Goal: Task Accomplishment & Management: Manage account settings

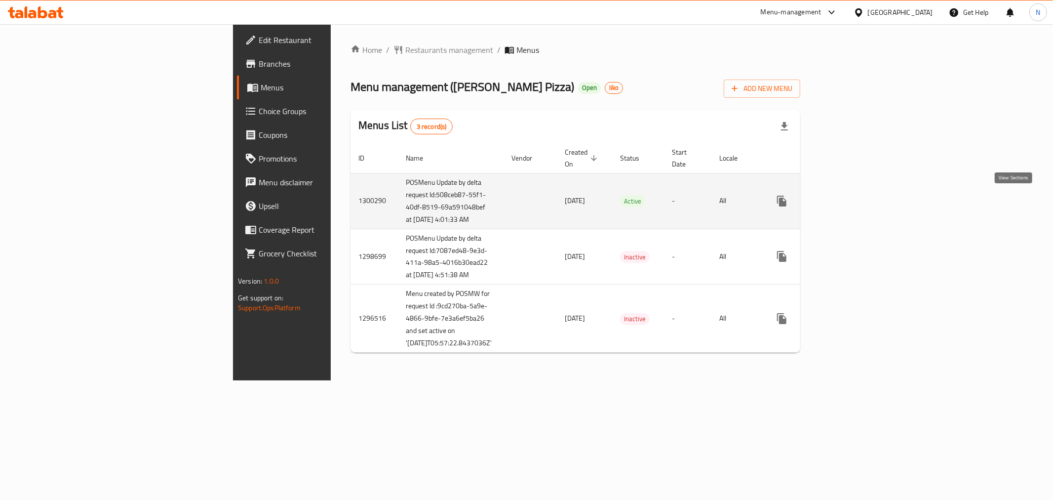
click at [859, 199] on icon "enhanced table" at bounding box center [853, 201] width 12 height 12
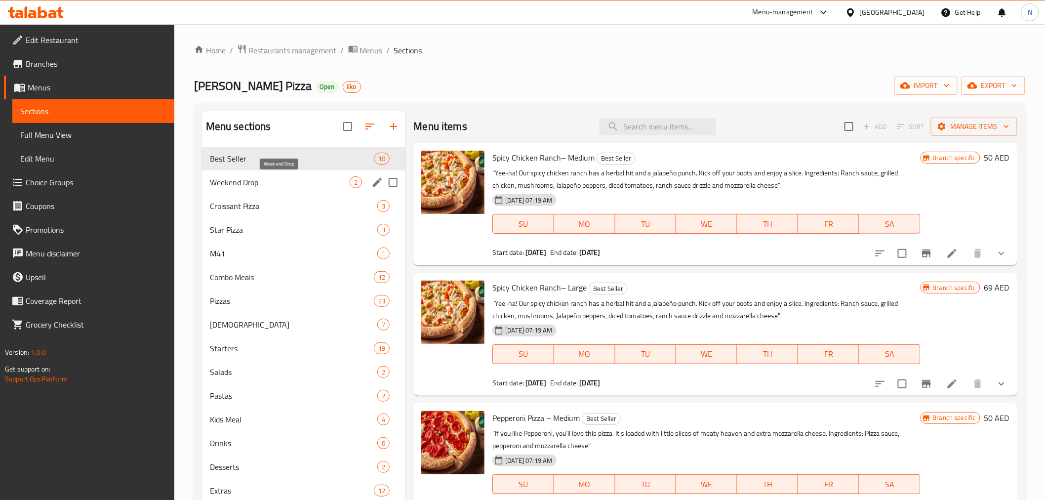
click at [260, 180] on span "Weekend Drop" at bounding box center [280, 182] width 140 height 12
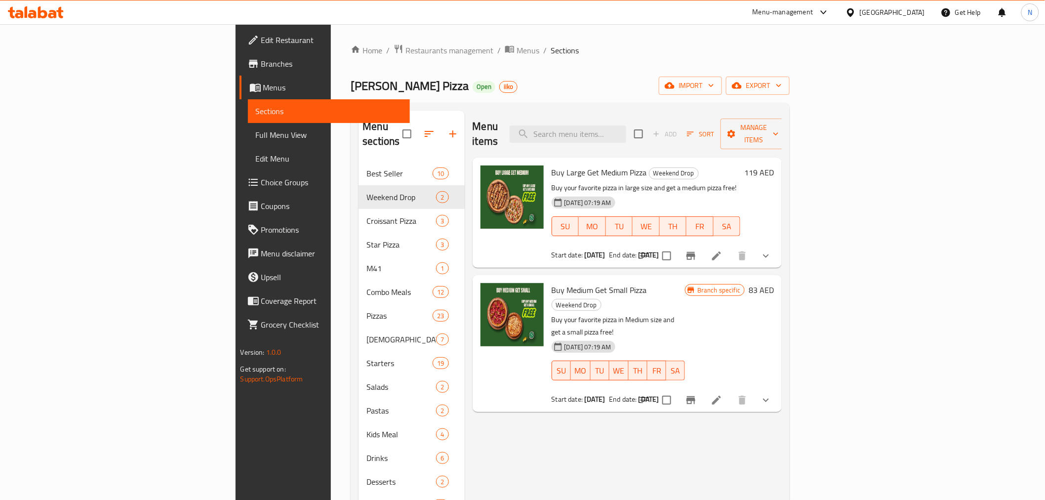
click at [769, 46] on ol "Home / Restaurants management / Menus / Sections" at bounding box center [570, 50] width 439 height 13
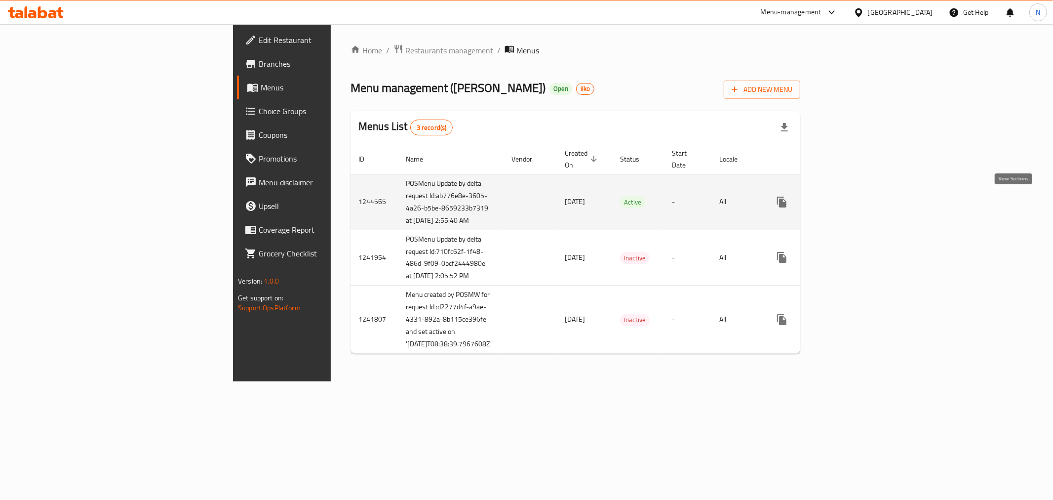
click at [865, 196] on link "enhanced table" at bounding box center [853, 202] width 24 height 24
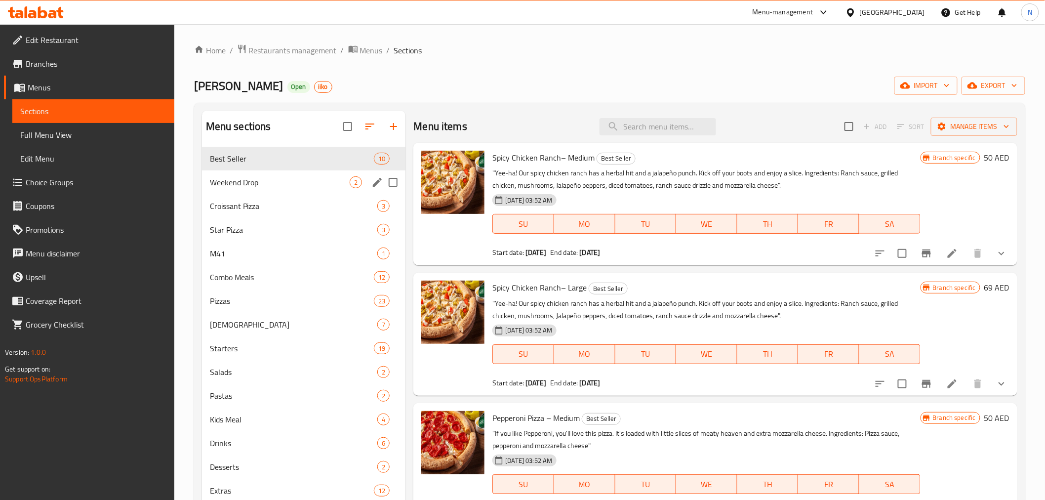
click at [262, 183] on span "Weekend Drop" at bounding box center [280, 182] width 140 height 12
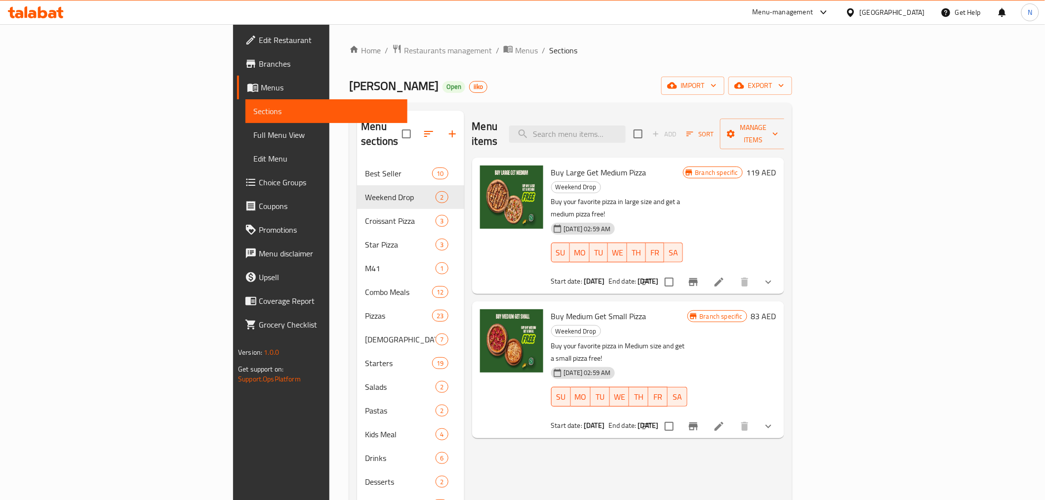
click at [786, 55] on ol "Home / Restaurants management / Menus / Sections" at bounding box center [570, 50] width 443 height 13
click at [259, 58] on span "Branches" at bounding box center [329, 64] width 141 height 12
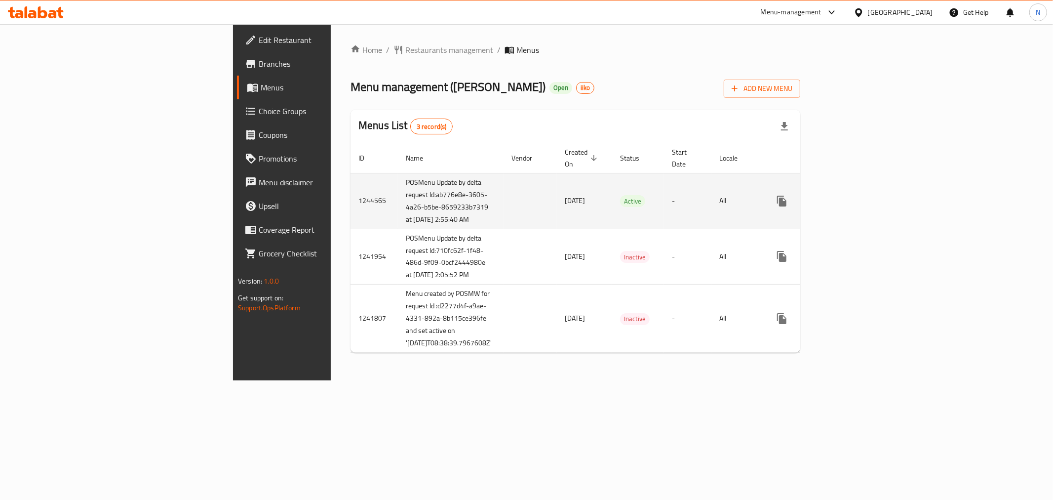
click at [859, 201] on icon "enhanced table" at bounding box center [853, 201] width 12 height 12
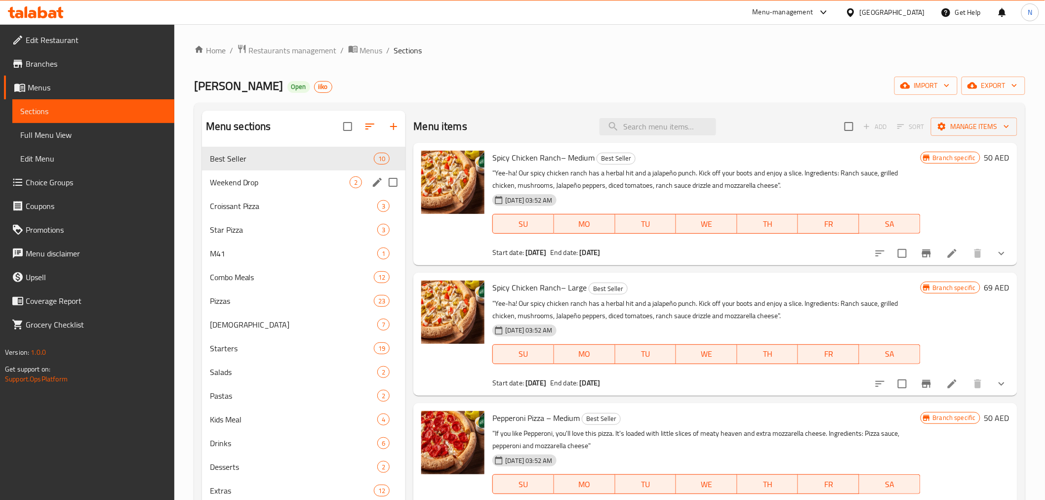
click at [273, 185] on span "Weekend Drop" at bounding box center [280, 182] width 140 height 12
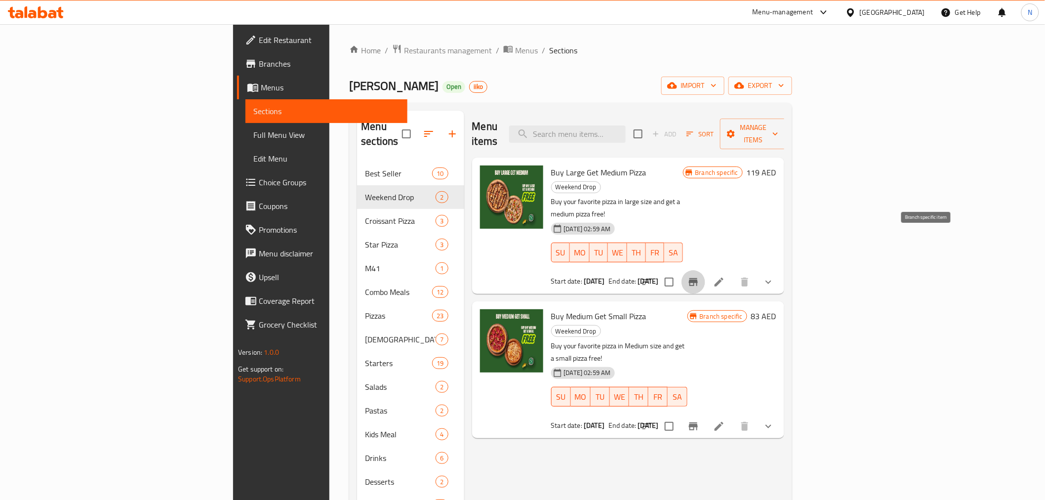
click at [698, 278] on icon "Branch-specific-item" at bounding box center [693, 282] width 9 height 8
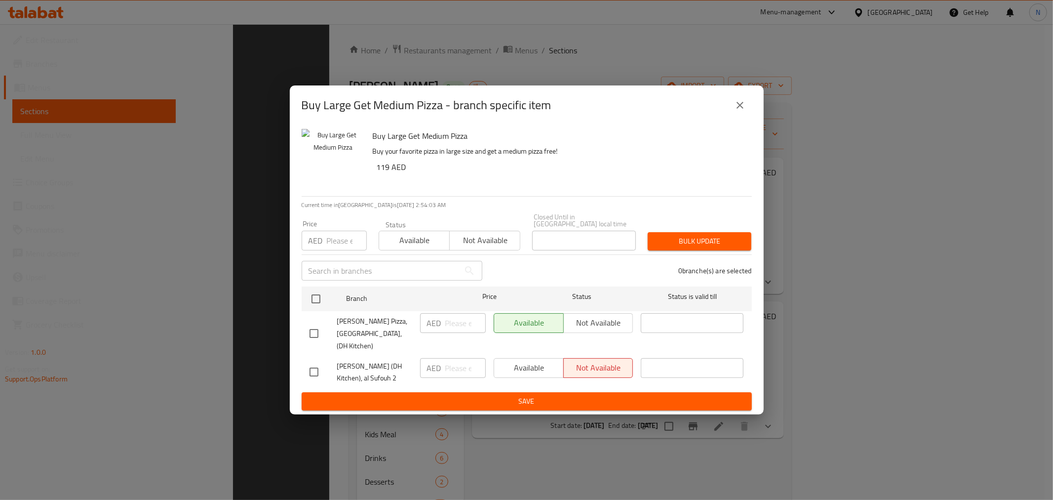
scroll to position [138, 0]
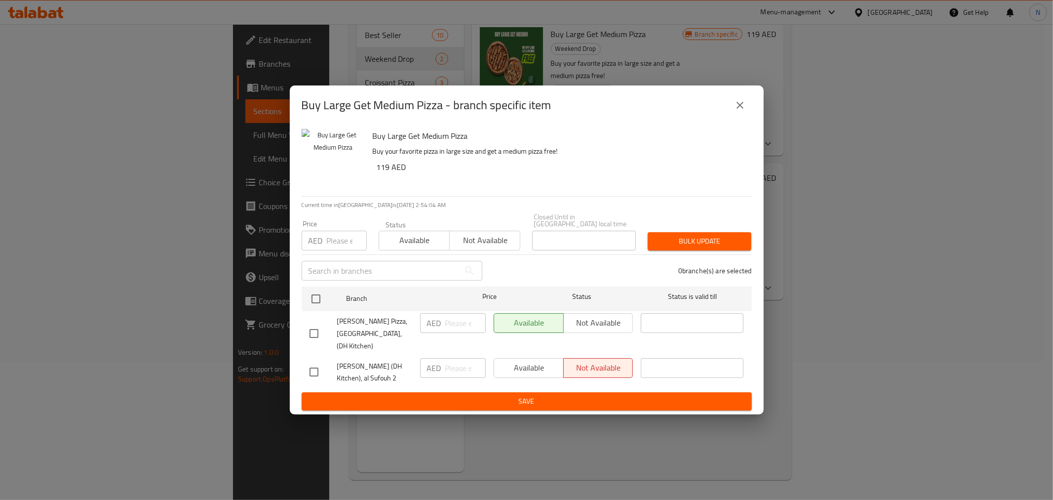
drag, startPoint x: 924, startPoint y: 306, endPoint x: 927, endPoint y: 253, distance: 52.9
click at [925, 306] on div "Buy Large Get Medium Pizza - branch specific item Buy Large Get Medium Pizza Bu…" at bounding box center [526, 250] width 1053 height 500
click at [747, 105] on button "close" at bounding box center [740, 105] width 24 height 24
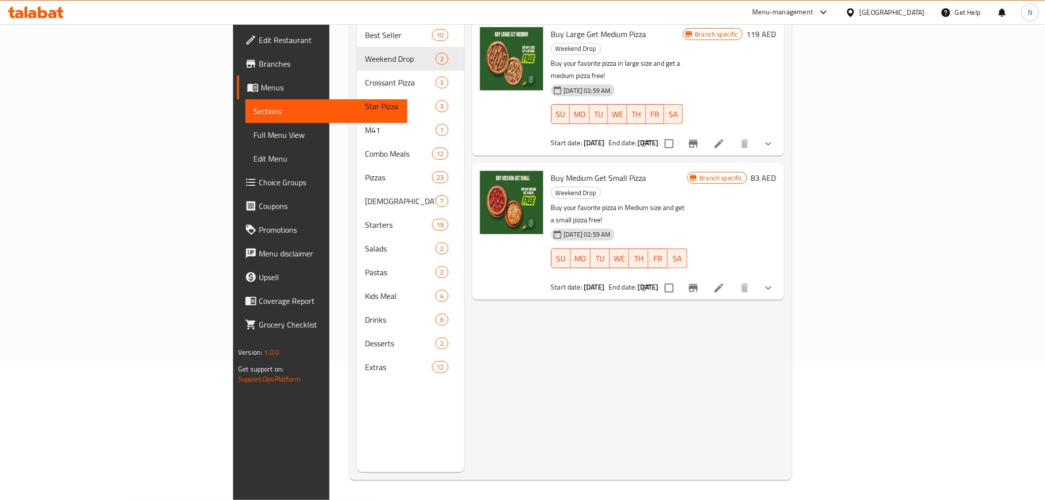
click at [699, 282] on icon "Branch-specific-item" at bounding box center [693, 288] width 12 height 12
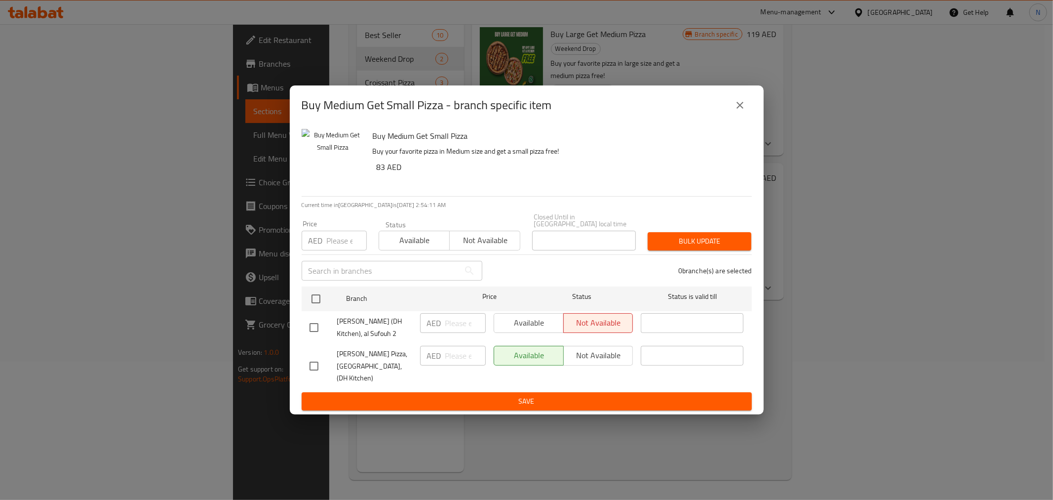
click at [876, 310] on div "Buy Medium Get Small Pizza - branch specific item Buy Medium Get Small Pizza Bu…" at bounding box center [526, 250] width 1053 height 500
click at [739, 111] on button "close" at bounding box center [740, 105] width 24 height 24
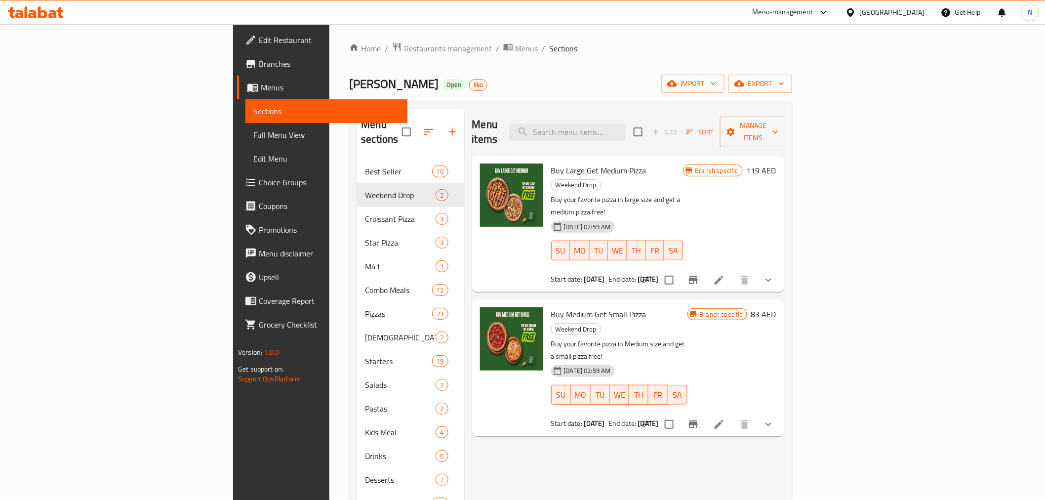
scroll to position [0, 0]
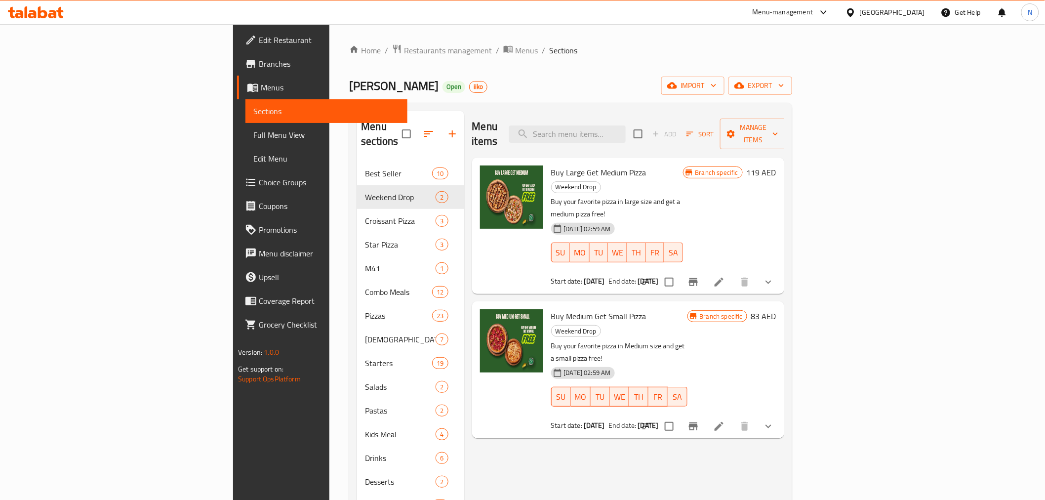
click at [259, 64] on span "Branches" at bounding box center [329, 64] width 141 height 12
